Goal: Information Seeking & Learning: Find specific fact

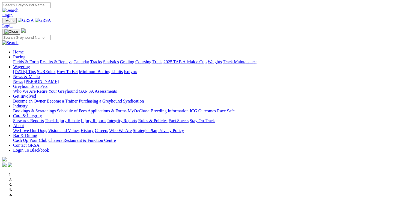
click at [63, 59] on link "Results & Replays" at bounding box center [56, 61] width 32 height 5
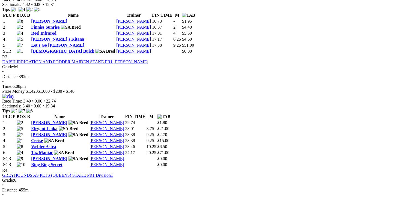
scroll to position [382, 0]
